Goal: Complete application form

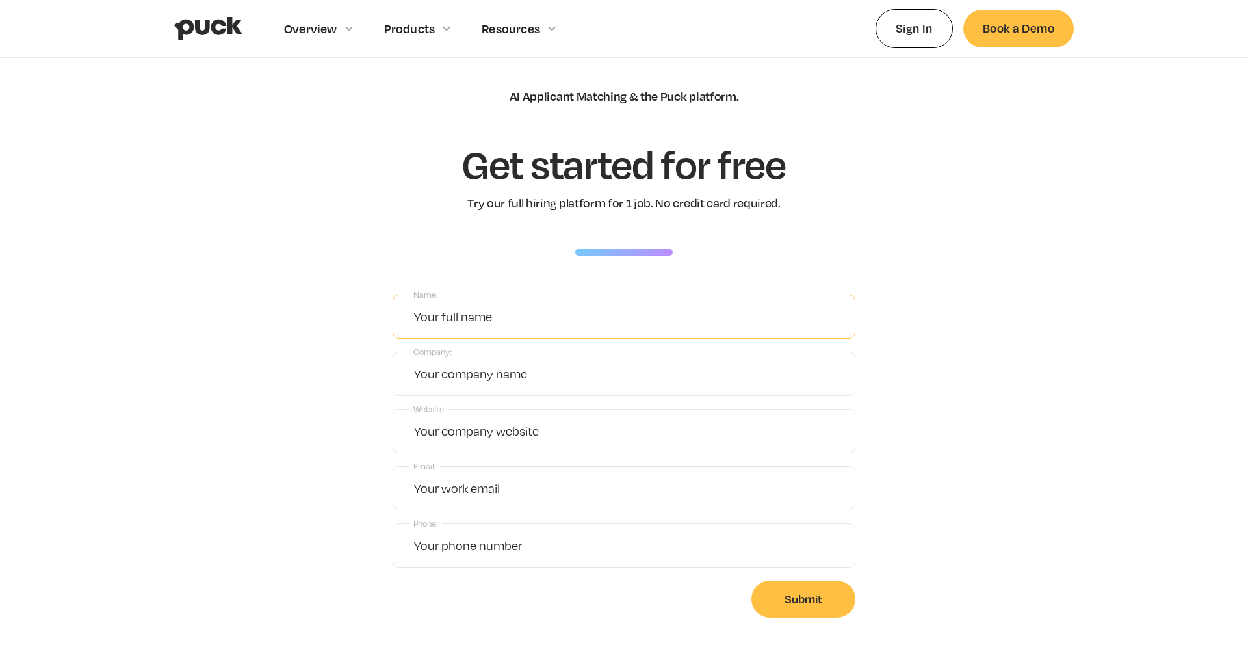
click at [471, 319] on input "Name:" at bounding box center [624, 316] width 463 height 44
click at [414, 409] on label "Website" at bounding box center [429, 409] width 38 height 18
click at [414, 409] on input "Website" at bounding box center [624, 431] width 463 height 44
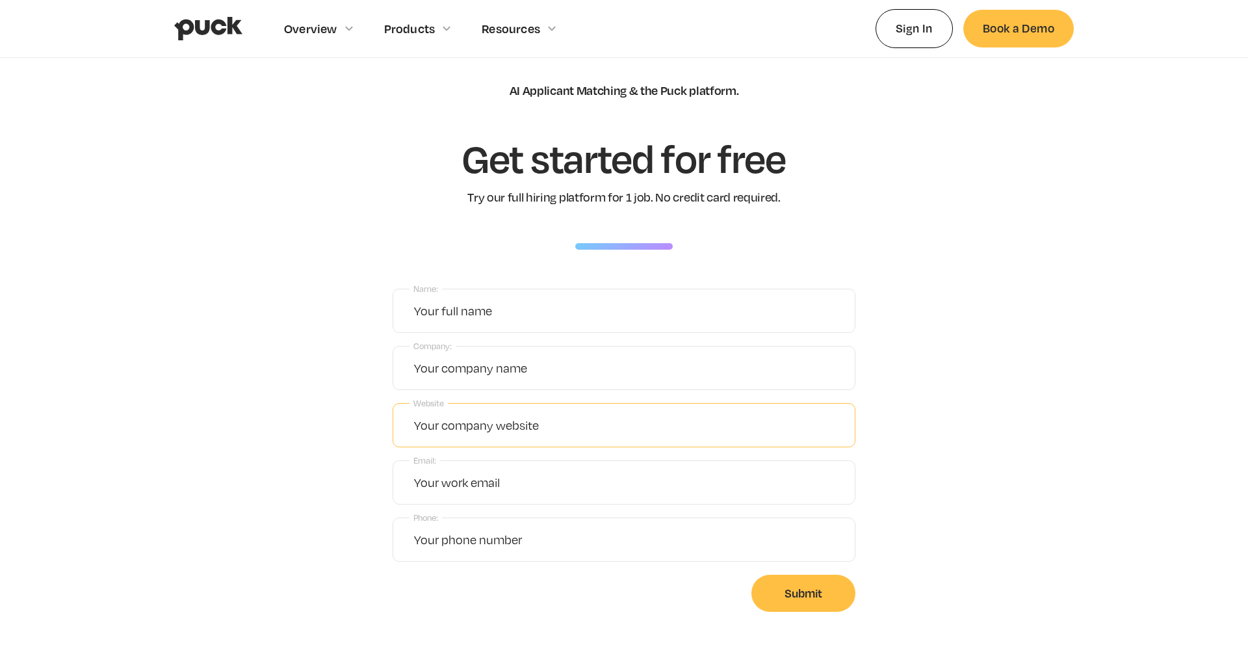
scroll to position [1, 0]
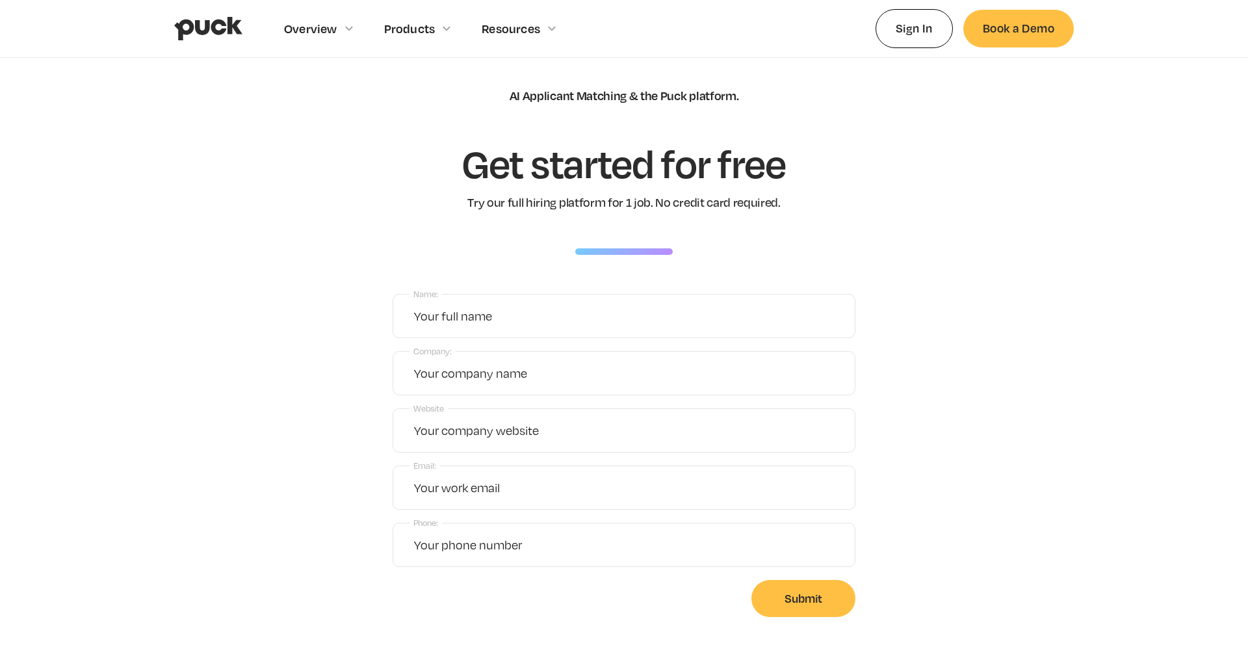
click at [217, 27] on img "home" at bounding box center [208, 28] width 68 height 25
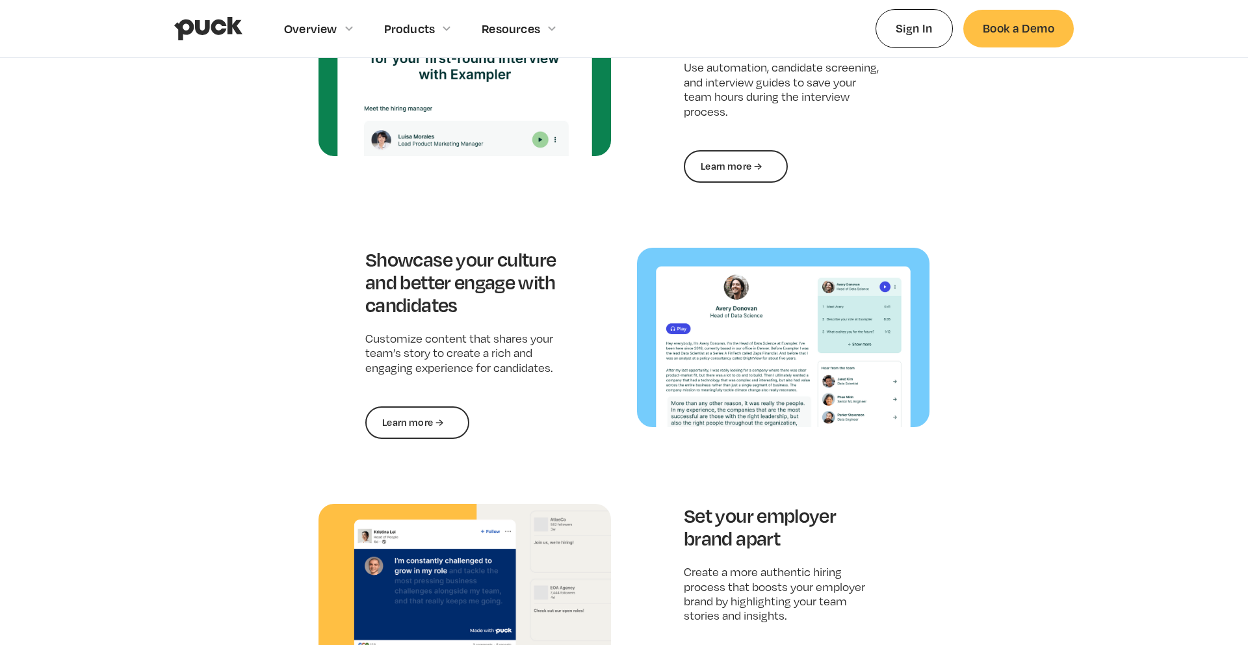
scroll to position [1344, 0]
